Goal: Task Accomplishment & Management: Manage account settings

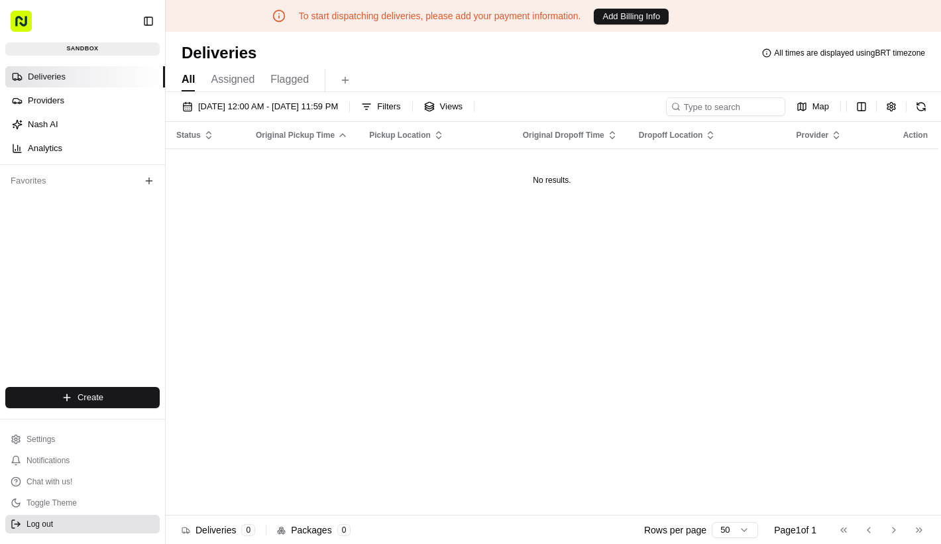
click at [54, 527] on button "Log out" at bounding box center [82, 524] width 154 height 19
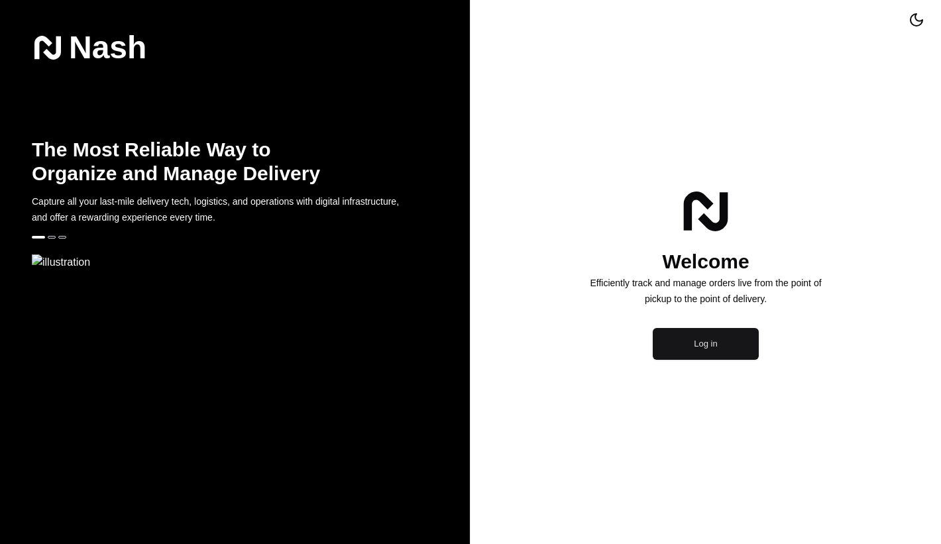
click at [672, 360] on button "Log in" at bounding box center [706, 344] width 106 height 32
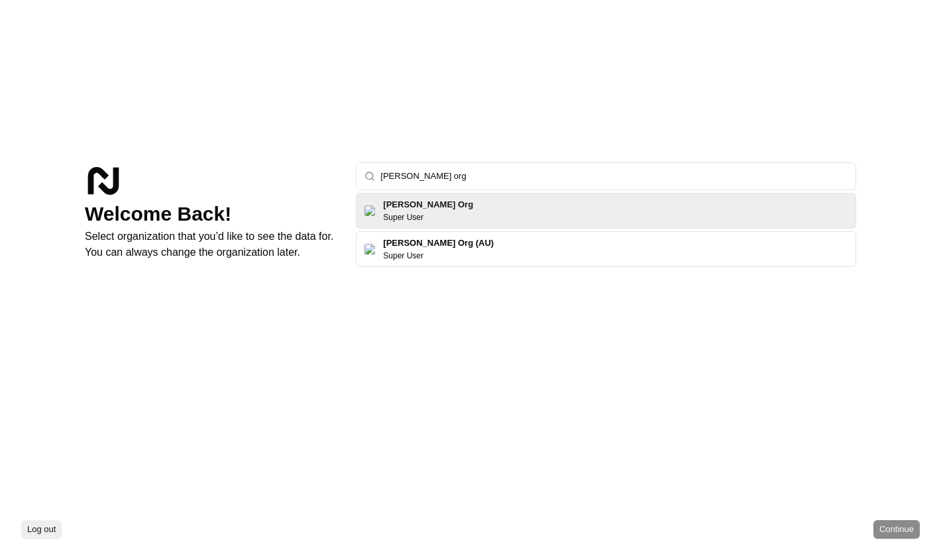
type input "[PERSON_NAME] org"
click button "Continue" at bounding box center [896, 529] width 46 height 19
